Goal: Find specific page/section: Find specific page/section

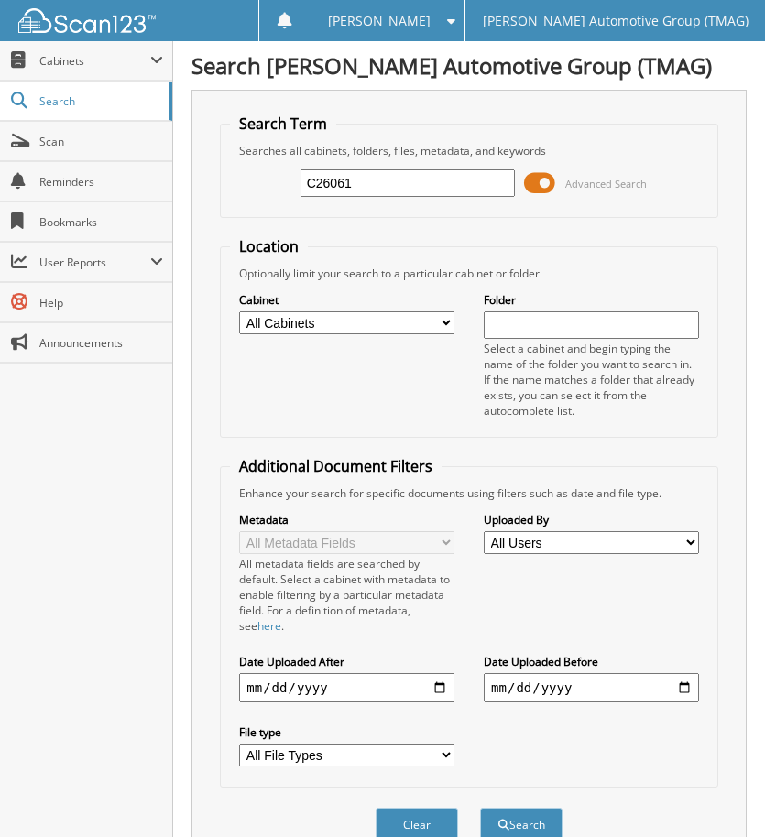
type input "C26061"
click at [480, 808] on button "Search" at bounding box center [521, 825] width 82 height 34
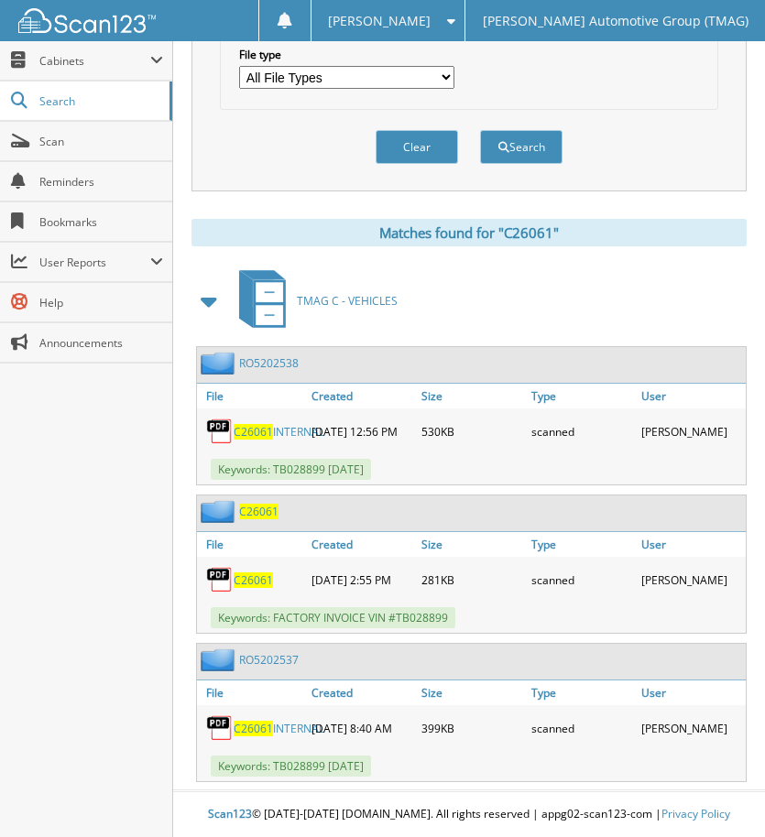
scroll to position [690, 0]
click at [263, 504] on span "C26061" at bounding box center [258, 512] width 39 height 16
